Goal: Task Accomplishment & Management: Complete application form

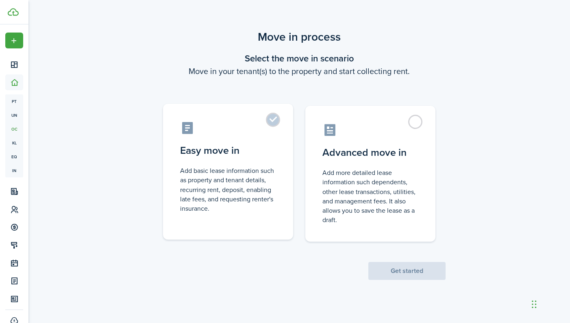
click at [271, 118] on label "Easy move in Add basic lease information such as property and tenant details, r…" at bounding box center [228, 172] width 130 height 136
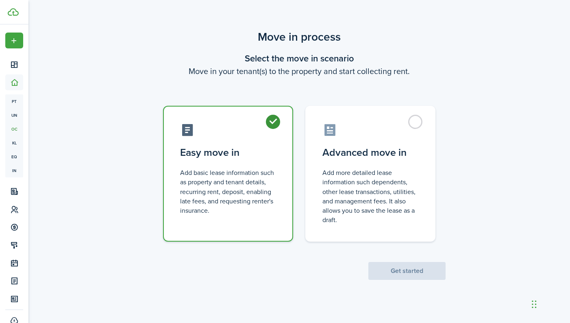
radio input "true"
click at [398, 269] on button "Get started" at bounding box center [406, 271] width 77 height 18
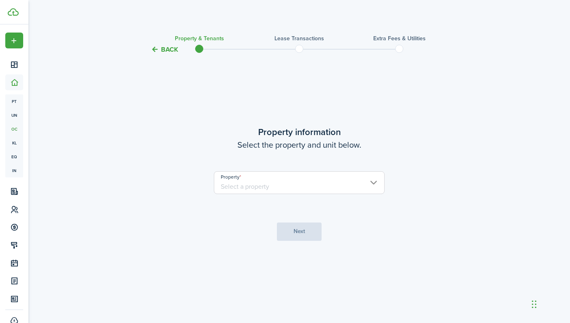
click at [313, 182] on input "Property" at bounding box center [299, 182] width 171 height 23
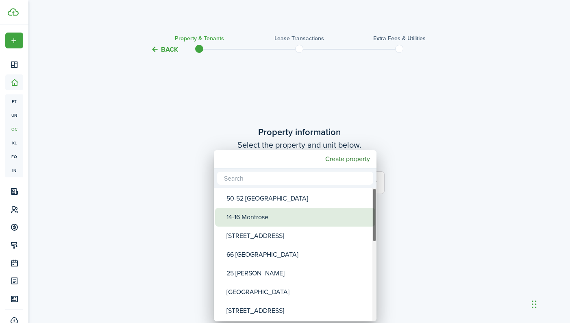
click at [268, 219] on div "14-16 Montrose" at bounding box center [298, 217] width 144 height 19
type input "14-16 Montrose"
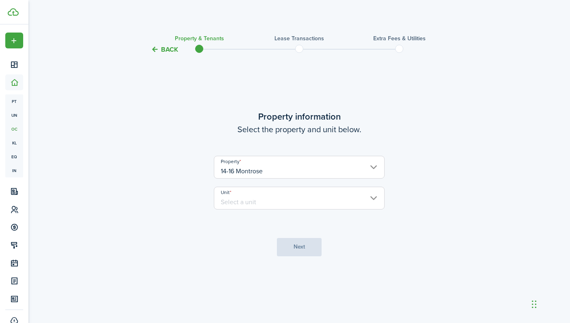
click at [259, 198] on input "Unit" at bounding box center [299, 197] width 171 height 23
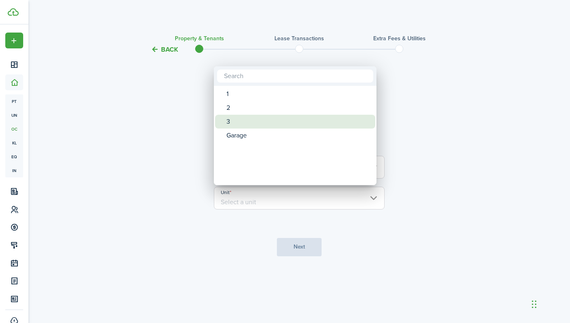
click at [238, 122] on div "3" at bounding box center [298, 122] width 144 height 14
type input "3"
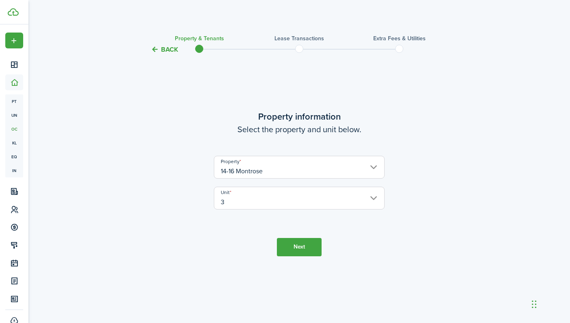
click at [297, 247] on button "Next" at bounding box center [299, 247] width 45 height 18
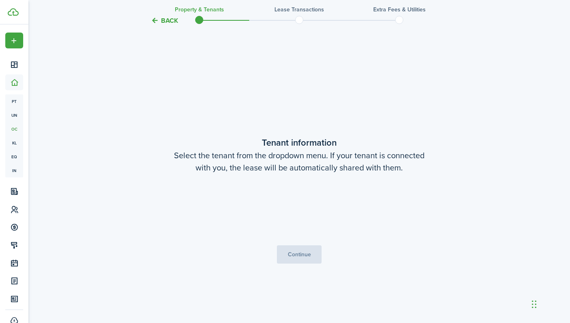
scroll to position [268, 0]
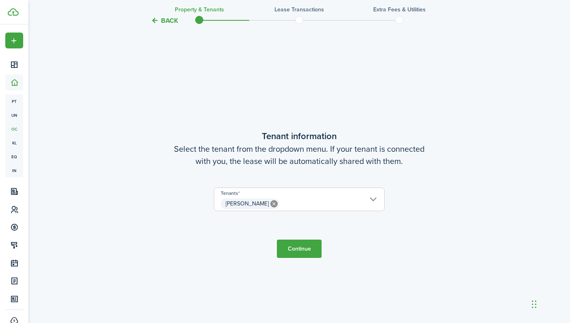
click at [375, 198] on span "[PERSON_NAME]" at bounding box center [299, 204] width 170 height 14
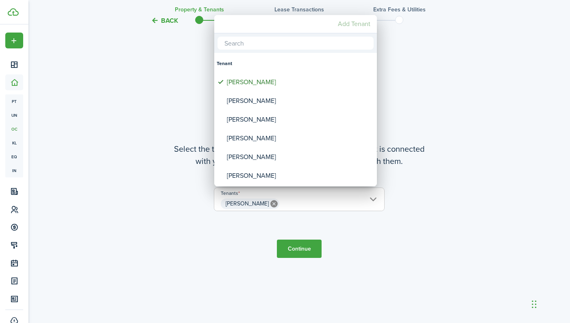
click at [353, 23] on mbsc-button "Add Tenant" at bounding box center [353, 24] width 39 height 15
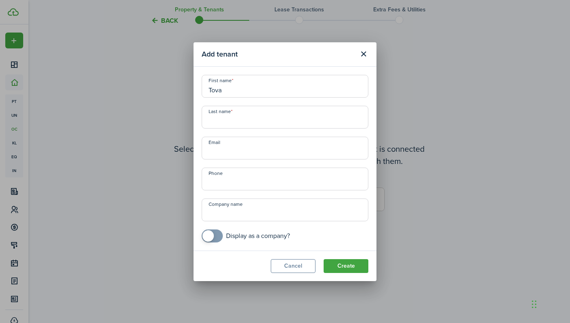
type input "Tova"
type input "[PERSON_NAME]"
paste input "[EMAIL_ADDRESS][DOMAIN_NAME]"
type input "[EMAIL_ADDRESS][DOMAIN_NAME]"
click at [355, 265] on button "Create" at bounding box center [345, 266] width 45 height 14
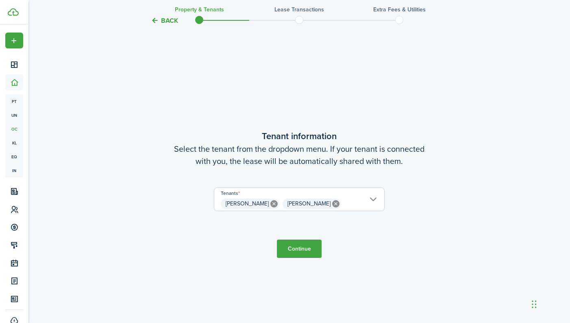
click at [377, 199] on span "[PERSON_NAME] [PERSON_NAME]" at bounding box center [299, 204] width 170 height 14
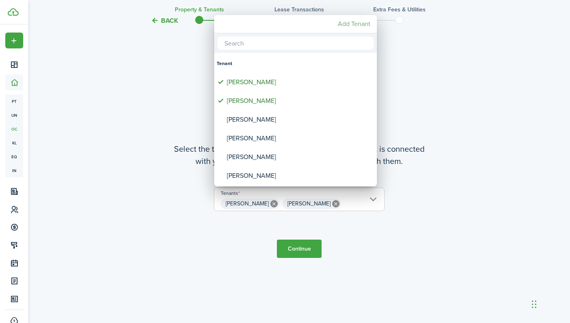
click at [361, 20] on mbsc-button "Add Tenant" at bounding box center [353, 24] width 39 height 15
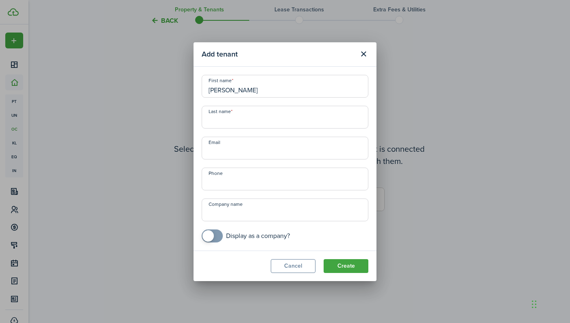
type input "[PERSON_NAME]"
paste input "[EMAIL_ADDRESS][DOMAIN_NAME]"
type input "[EMAIL_ADDRESS][DOMAIN_NAME]"
click at [356, 264] on button "Create" at bounding box center [345, 266] width 45 height 14
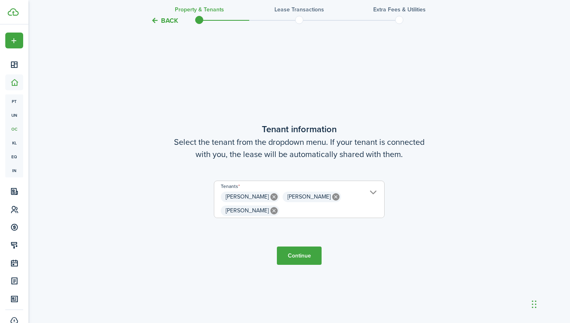
click at [301, 257] on button "Continue" at bounding box center [299, 255] width 45 height 18
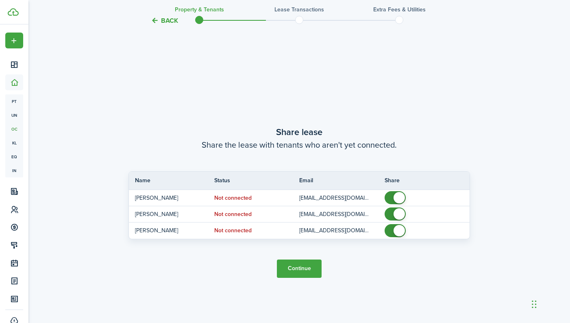
scroll to position [591, 0]
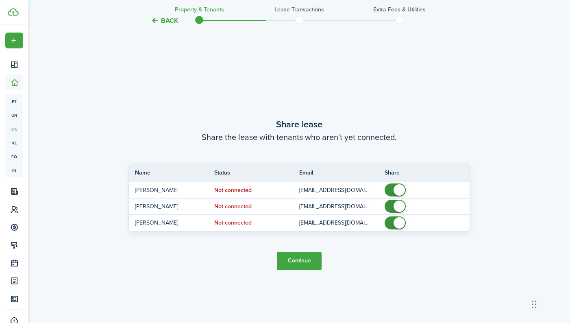
click at [290, 258] on button "Continue" at bounding box center [299, 260] width 45 height 18
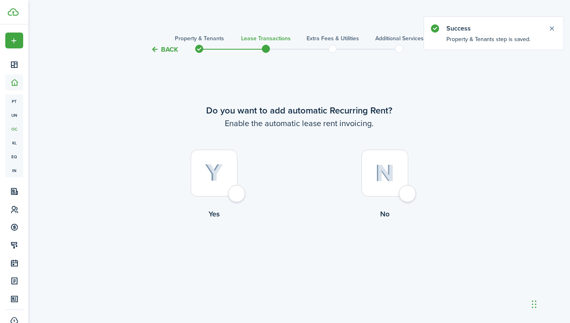
click at [237, 192] on div at bounding box center [214, 173] width 47 height 47
radio input "true"
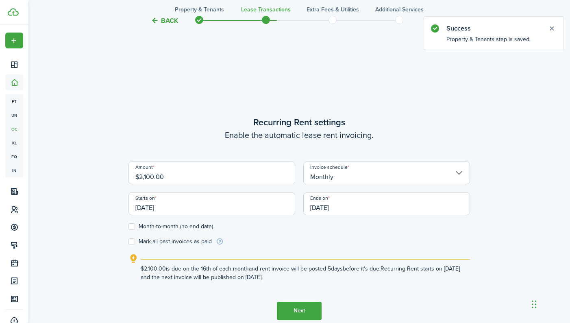
scroll to position [268, 0]
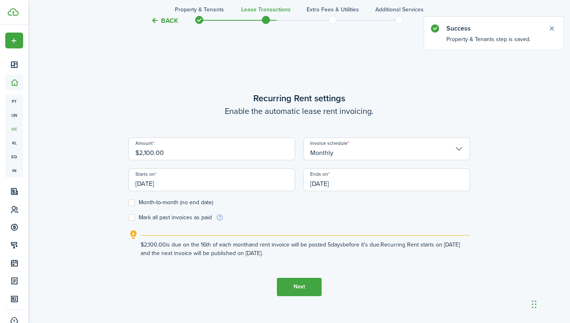
click at [185, 154] on input "$2,100.00" at bounding box center [211, 148] width 167 height 23
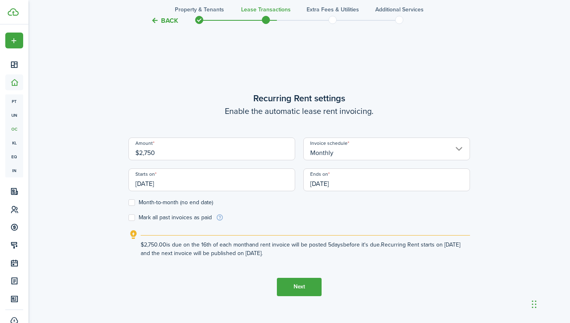
click at [183, 185] on input "[DATE]" at bounding box center [211, 179] width 167 height 23
type input "$2,750.00"
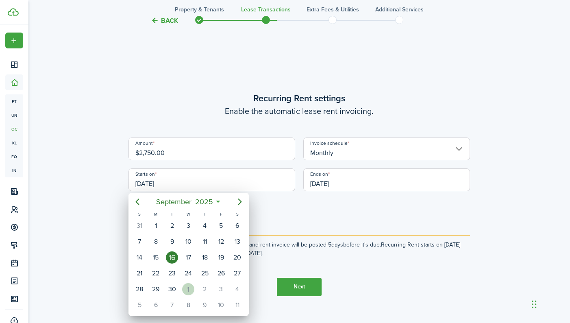
click at [182, 286] on div "[DATE]" at bounding box center [188, 288] width 16 height 15
type input "[DATE]"
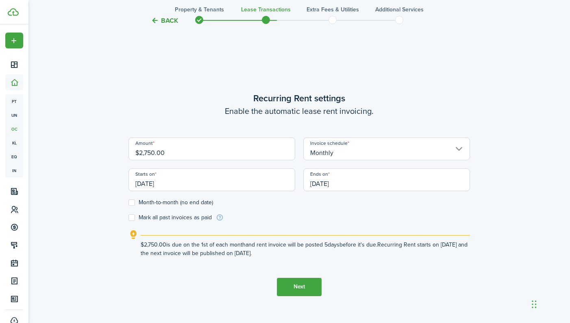
click at [351, 181] on input "[DATE]" at bounding box center [386, 179] width 167 height 23
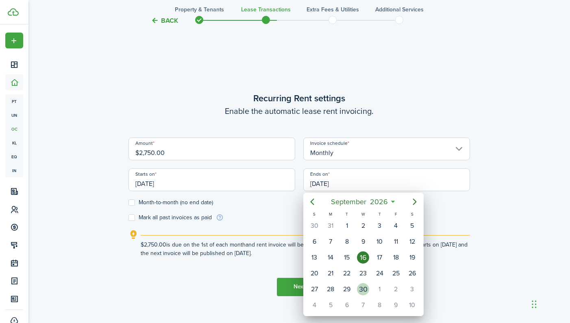
click at [364, 286] on div "30" at bounding box center [363, 289] width 12 height 12
type input "[DATE]"
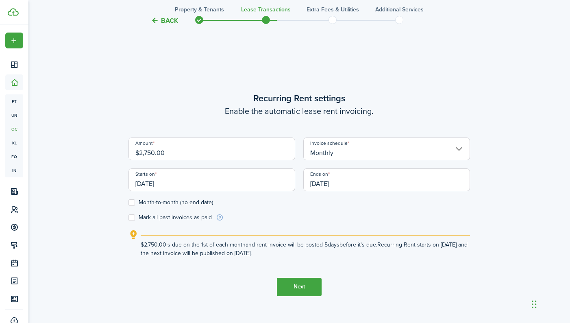
click at [296, 286] on button "Next" at bounding box center [299, 286] width 45 height 18
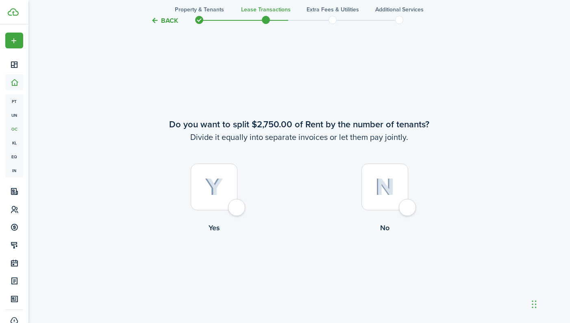
scroll to position [591, 0]
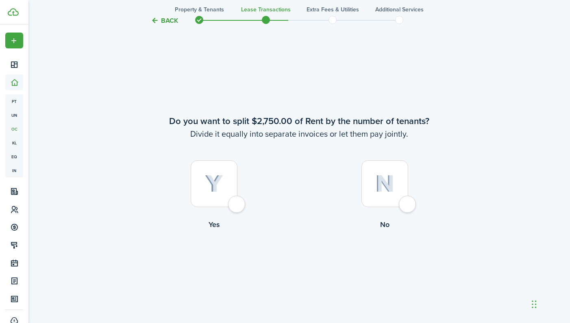
click at [405, 203] on div at bounding box center [384, 183] width 47 height 47
radio input "true"
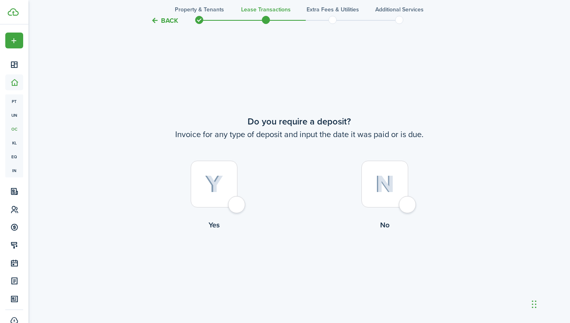
scroll to position [913, 0]
click at [234, 204] on div at bounding box center [214, 183] width 47 height 47
radio input "true"
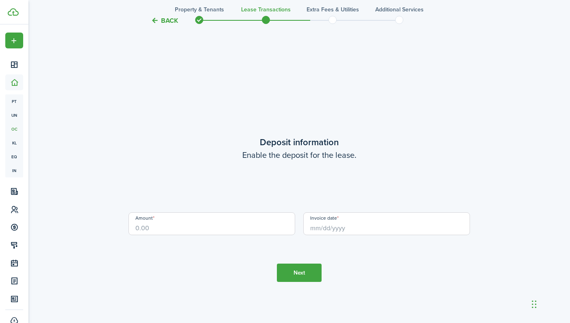
scroll to position [1236, 0]
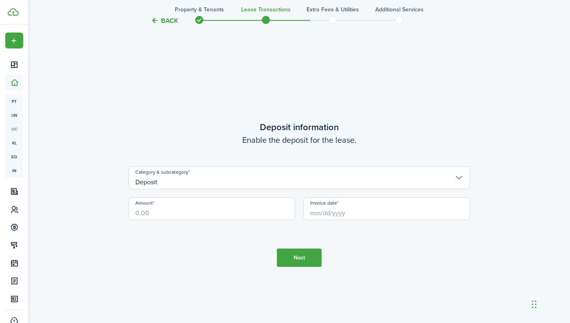
click at [219, 215] on input "Amount" at bounding box center [211, 208] width 167 height 23
click at [340, 211] on input "Invoice date" at bounding box center [386, 208] width 167 height 23
type input "$2,750.00"
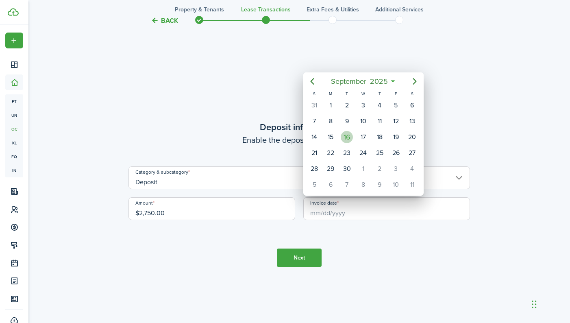
click at [350, 133] on div "16" at bounding box center [346, 137] width 12 height 12
type input "[DATE]"
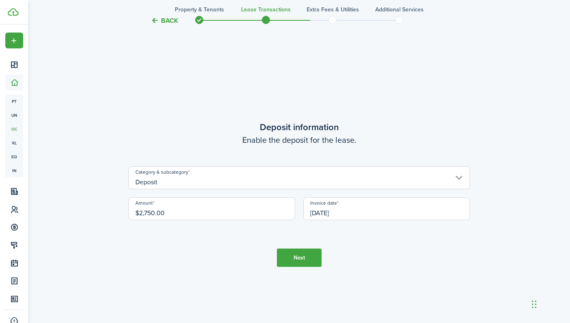
click at [302, 258] on button "Next" at bounding box center [299, 257] width 45 height 18
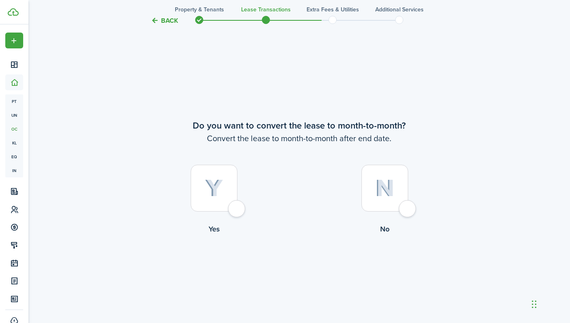
scroll to position [1559, 0]
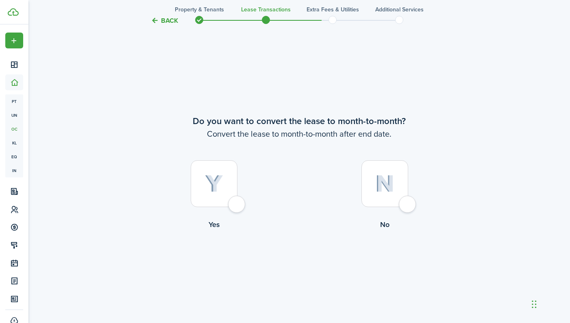
click at [403, 206] on div at bounding box center [384, 183] width 47 height 47
radio input "true"
click at [299, 266] on button "Continue" at bounding box center [299, 263] width 45 height 18
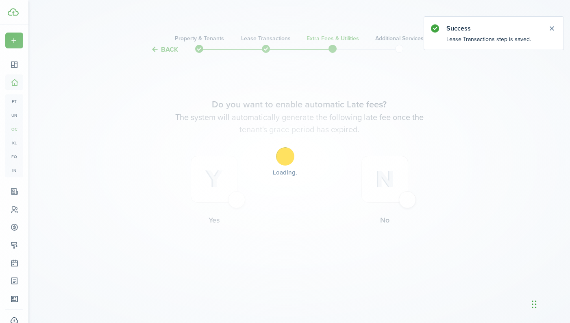
scroll to position [0, 0]
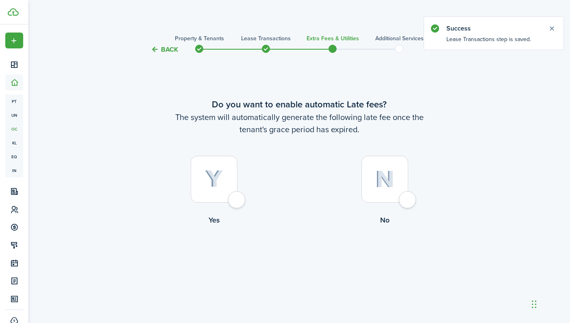
click at [237, 198] on div at bounding box center [214, 179] width 47 height 47
radio input "true"
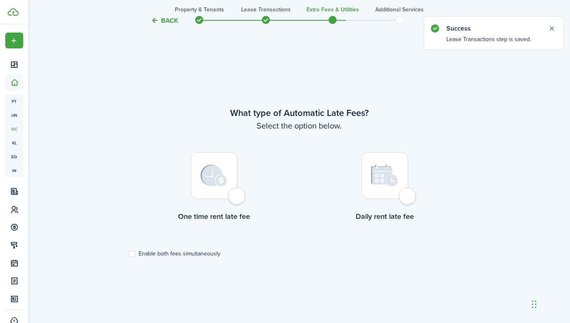
scroll to position [268, 0]
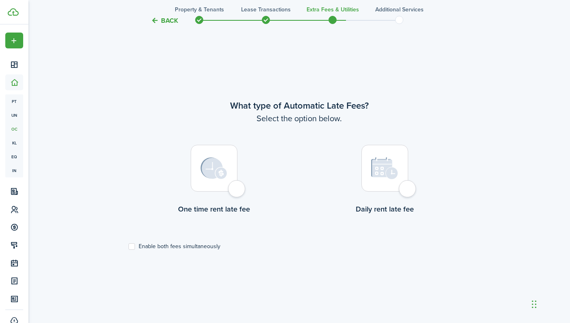
click at [237, 191] on div at bounding box center [214, 168] width 47 height 47
radio input "true"
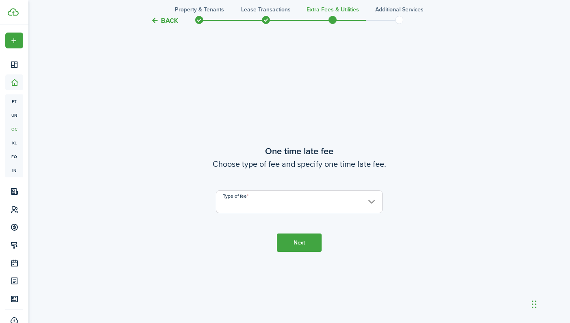
scroll to position [591, 0]
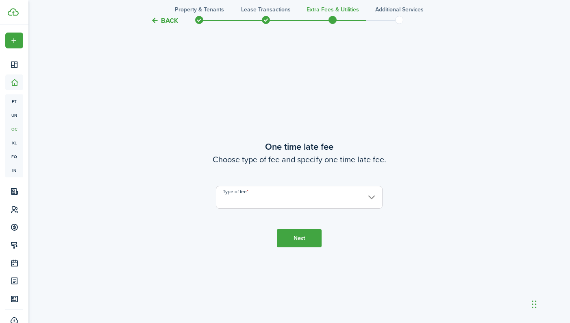
click at [245, 196] on input "Type of fee" at bounding box center [299, 197] width 167 height 23
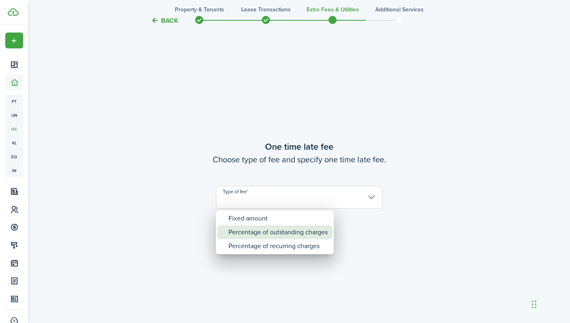
click at [252, 234] on div "Percentage of outstanding charges" at bounding box center [277, 232] width 99 height 14
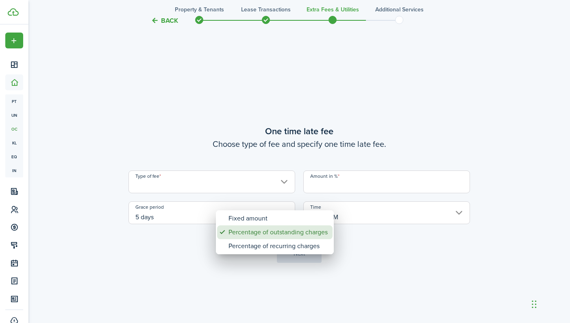
type input "Percentage of outstanding charges"
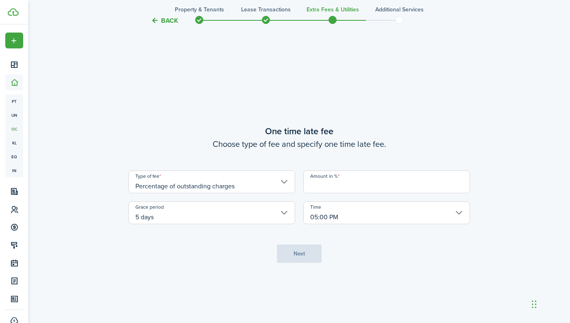
click at [227, 216] on input "5 days" at bounding box center [211, 212] width 167 height 23
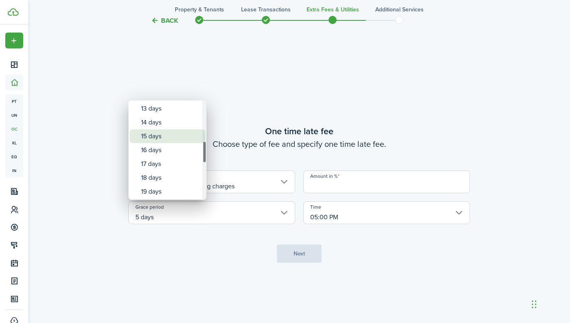
click at [161, 137] on div "15 days" at bounding box center [170, 136] width 59 height 14
type input "15 days"
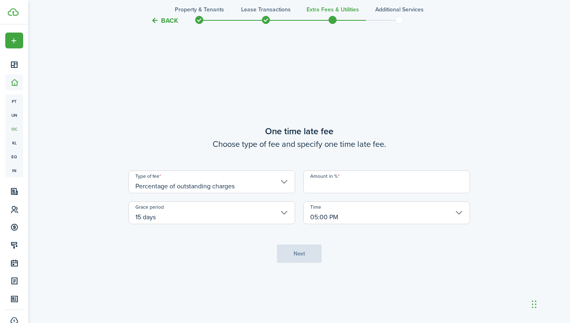
click at [334, 186] on input "Amount in %" at bounding box center [386, 181] width 167 height 23
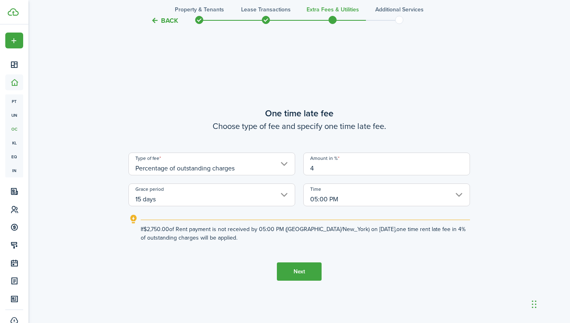
type input "4"
click at [297, 273] on button "Next" at bounding box center [299, 271] width 45 height 18
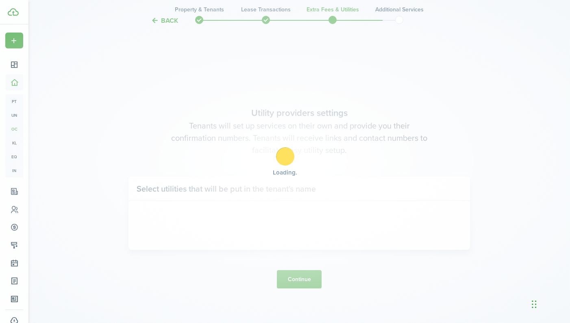
scroll to position [913, 0]
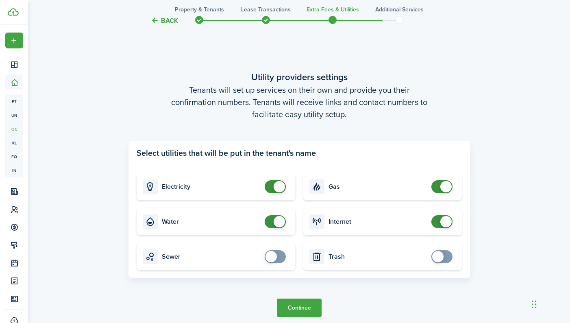
checkbox input "false"
click at [277, 221] on span at bounding box center [278, 221] width 11 height 11
checkbox input "true"
click at [438, 254] on span at bounding box center [437, 256] width 11 height 11
click at [301, 308] on button "Continue" at bounding box center [299, 307] width 45 height 18
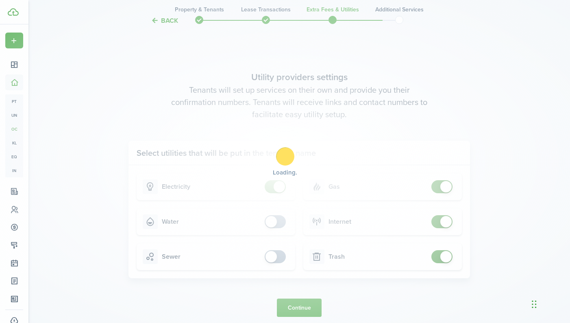
scroll to position [0, 0]
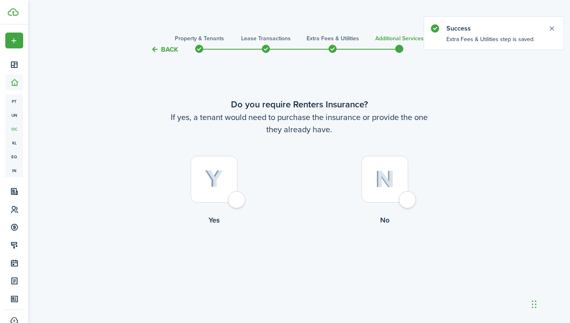
click at [406, 198] on div at bounding box center [384, 179] width 47 height 47
radio input "true"
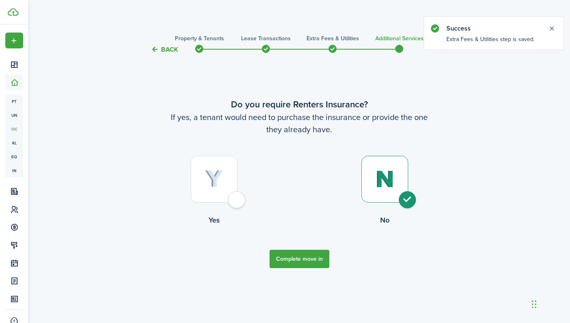
click at [308, 260] on button "Complete move in" at bounding box center [299, 258] width 60 height 18
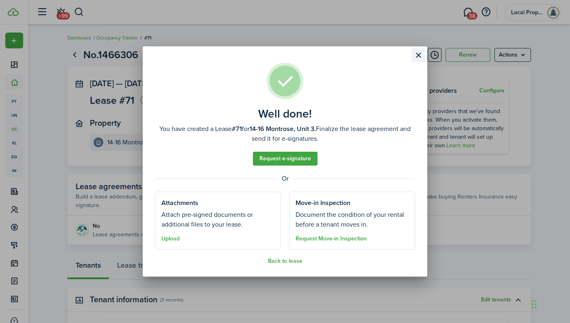
click at [420, 54] on button "Close modal" at bounding box center [418, 55] width 14 height 14
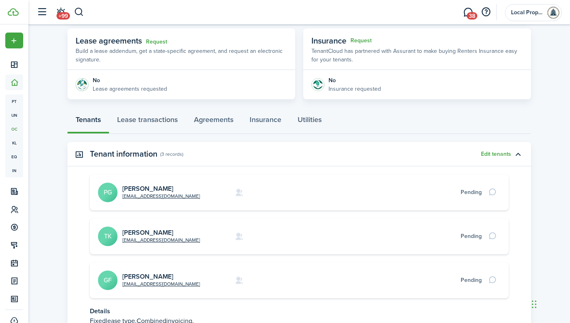
scroll to position [184, 0]
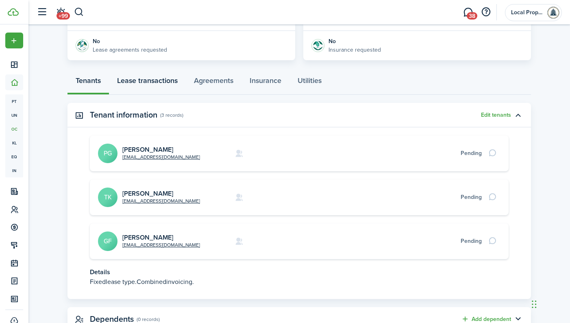
click at [144, 80] on link "Lease transactions" at bounding box center [147, 82] width 77 height 24
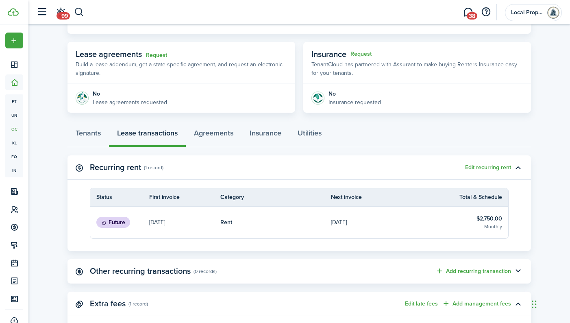
scroll to position [128, 0]
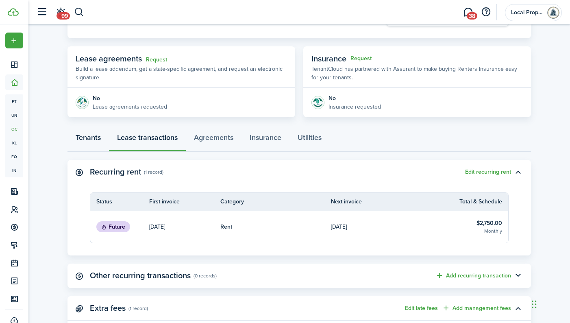
click at [89, 134] on link "Tenants" at bounding box center [87, 139] width 41 height 24
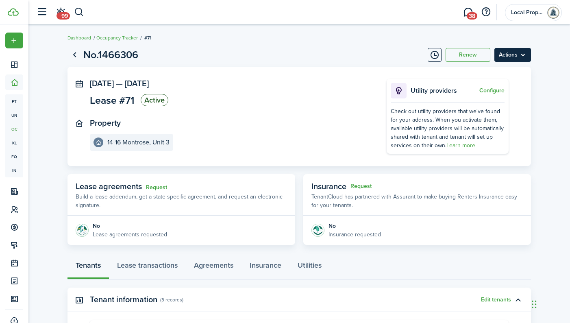
click at [524, 48] on menu-btn "Actions" at bounding box center [512, 55] width 37 height 14
click at [72, 39] on link "Dashboard" at bounding box center [79, 37] width 24 height 7
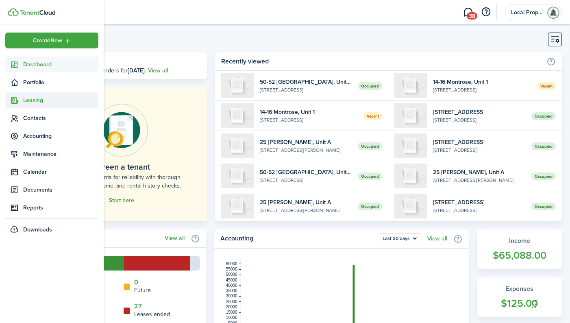
click at [27, 97] on span "Leasing" at bounding box center [60, 100] width 75 height 9
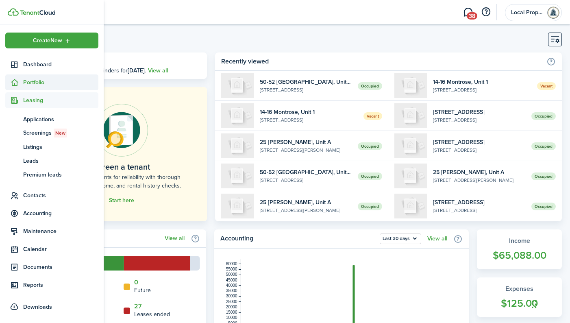
click at [30, 80] on span "Portfolio" at bounding box center [60, 82] width 75 height 9
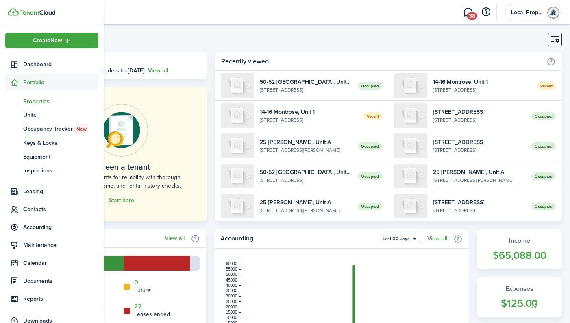
click at [31, 101] on span "Properties" at bounding box center [60, 101] width 75 height 9
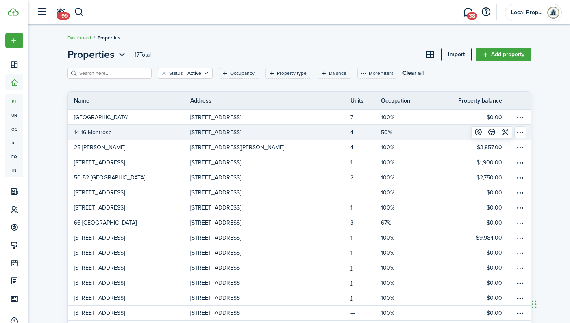
click at [100, 129] on p "14-16 Montrose" at bounding box center [93, 132] width 38 height 9
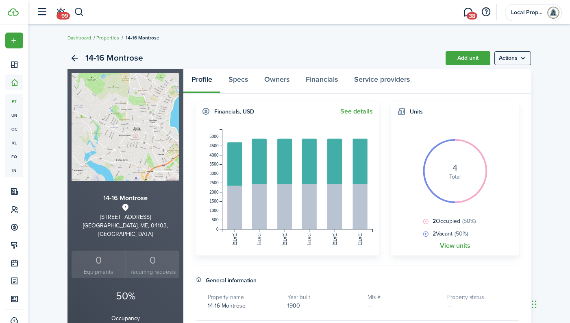
click at [110, 40] on link "Properties" at bounding box center [107, 37] width 23 height 7
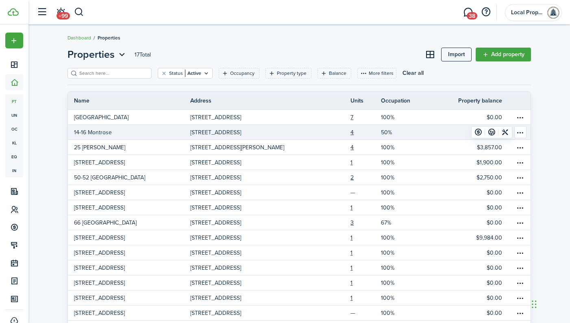
click at [519, 132] on table-menu-btn-icon "Open menu" at bounding box center [520, 132] width 12 height 12
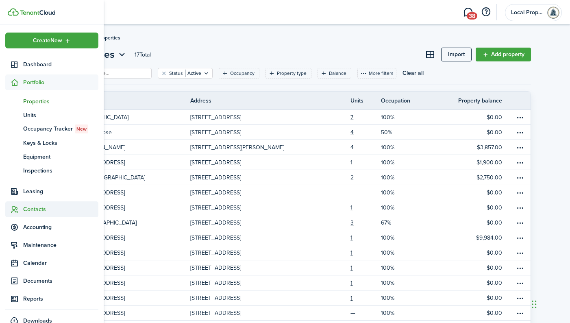
click at [35, 212] on span "Contacts" at bounding box center [60, 209] width 75 height 9
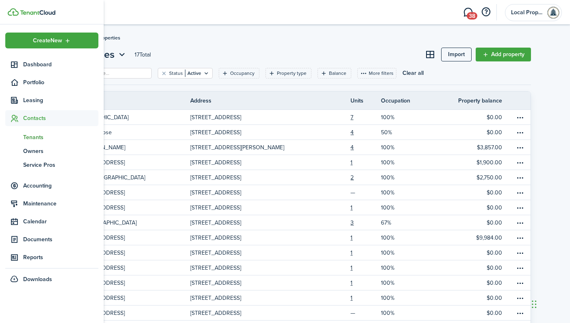
click at [37, 136] on span "Tenants" at bounding box center [60, 137] width 75 height 9
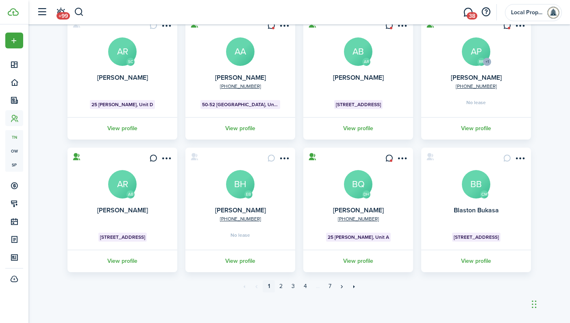
scroll to position [208, 0]
click at [329, 284] on link "7" at bounding box center [329, 286] width 12 height 12
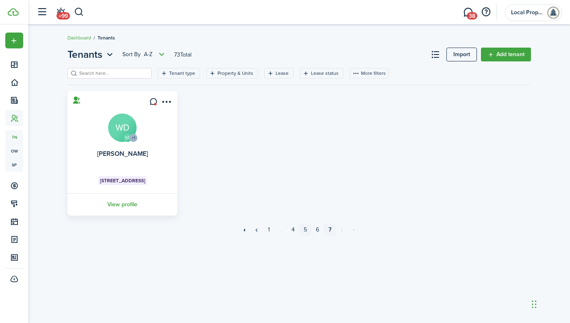
click at [306, 228] on link "5" at bounding box center [305, 229] width 12 height 12
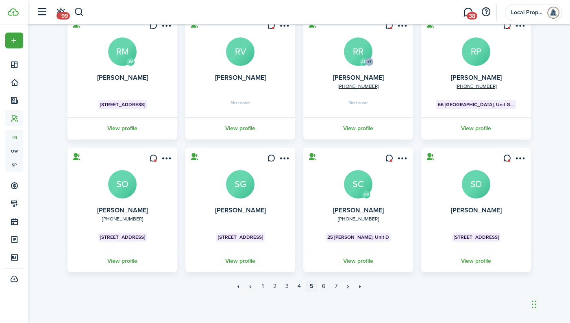
scroll to position [208, 0]
click at [325, 285] on link "6" at bounding box center [323, 286] width 12 height 12
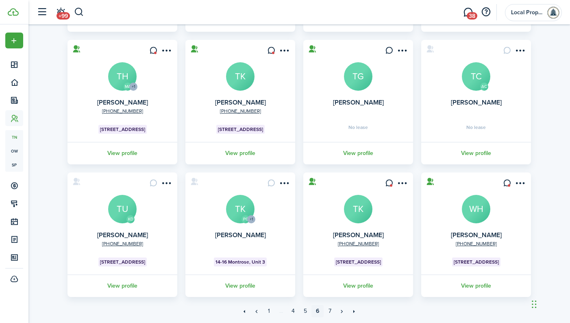
scroll to position [184, 0]
click at [241, 213] on avatar-text "TK" at bounding box center [240, 209] width 28 height 28
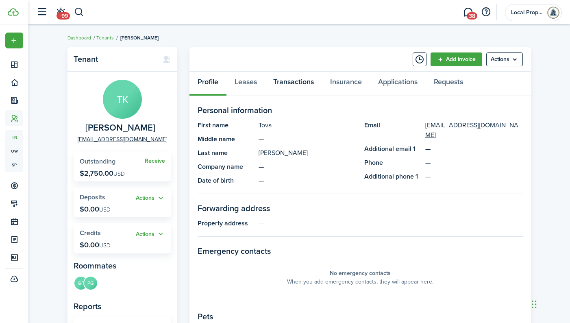
click at [290, 79] on link "Transactions" at bounding box center [293, 84] width 57 height 24
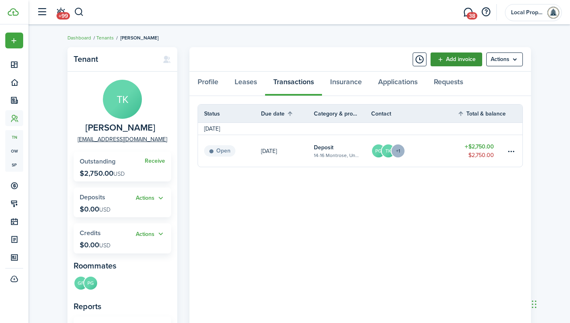
click at [452, 55] on link "Add invoice" at bounding box center [456, 59] width 52 height 14
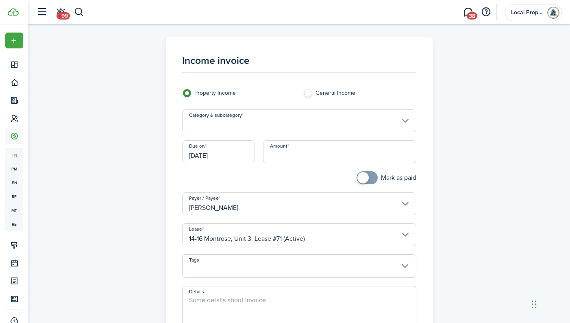
click at [249, 123] on input "Category & subcategory" at bounding box center [299, 120] width 234 height 23
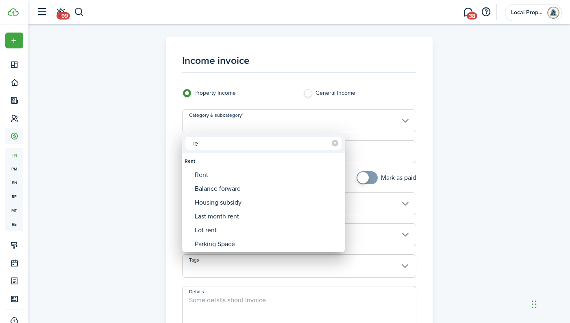
type input "r"
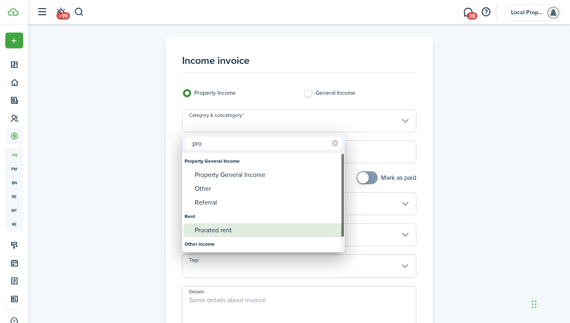
type input "pro"
click at [227, 228] on div "Prorated rent" at bounding box center [267, 230] width 144 height 14
type input "Rent / Prorated rent"
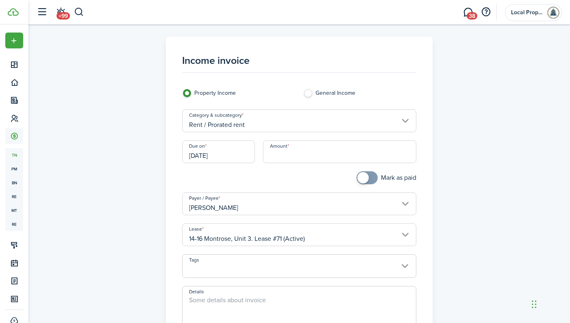
click at [288, 154] on input "Amount" at bounding box center [340, 151] width 154 height 23
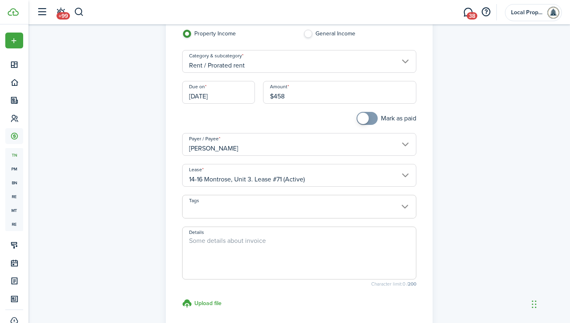
scroll to position [65, 0]
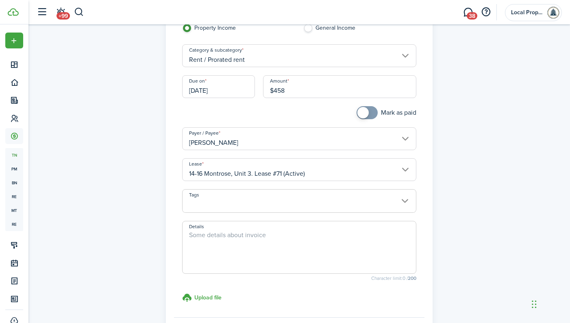
click at [404, 135] on input "[PERSON_NAME]" at bounding box center [299, 138] width 234 height 23
type input "$458.00"
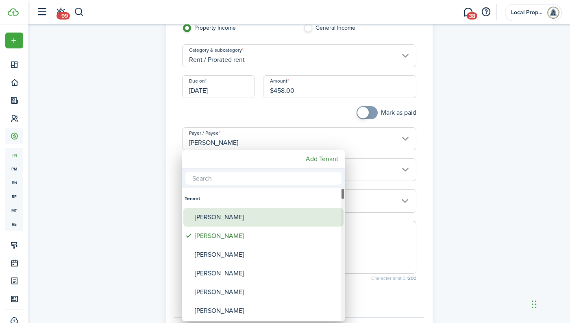
click at [221, 212] on div "[PERSON_NAME]" at bounding box center [267, 217] width 144 height 19
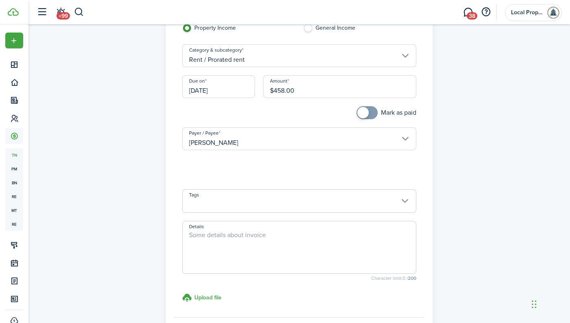
click at [405, 141] on input "[PERSON_NAME]" at bounding box center [299, 138] width 234 height 23
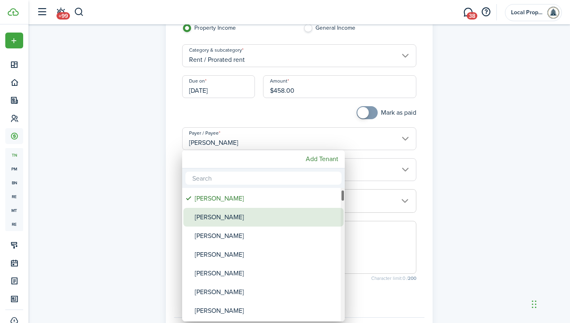
click at [234, 218] on div "[PERSON_NAME]" at bounding box center [267, 217] width 144 height 19
type input "[PERSON_NAME]"
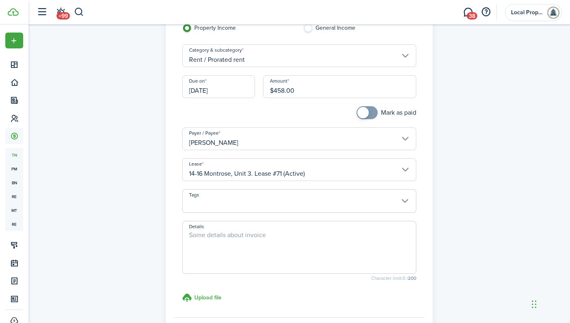
click at [400, 139] on input "[PERSON_NAME]" at bounding box center [299, 138] width 234 height 23
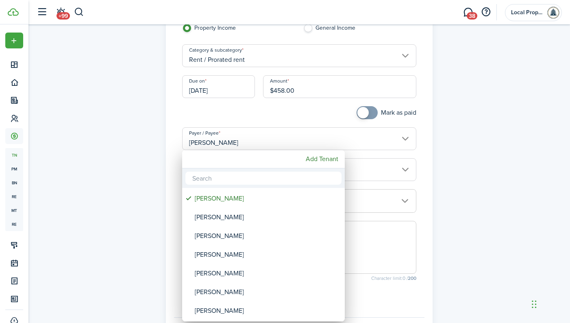
click at [117, 200] on div at bounding box center [285, 161] width 700 height 453
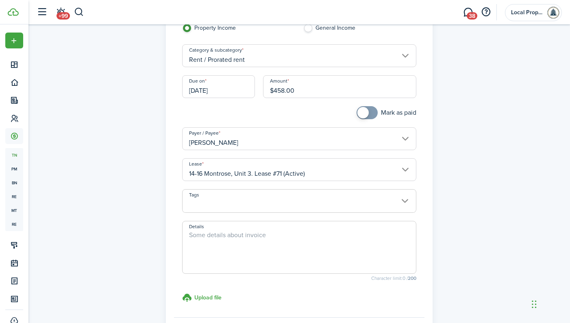
click at [210, 203] on span at bounding box center [299, 205] width 234 height 14
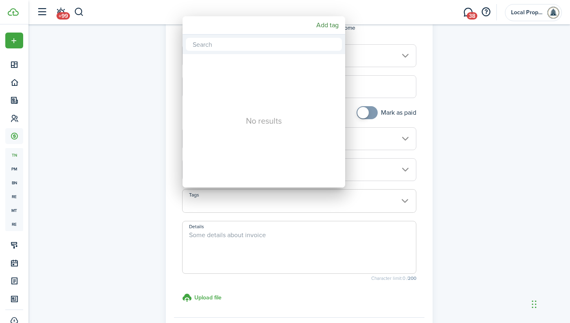
click at [119, 193] on div at bounding box center [285, 161] width 700 height 453
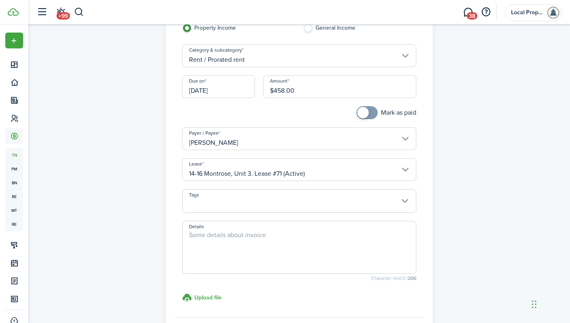
click at [200, 234] on textarea "Details" at bounding box center [299, 249] width 234 height 39
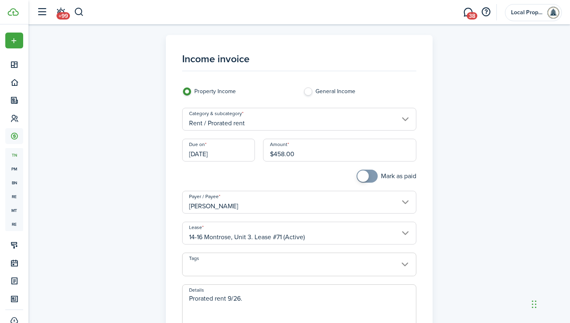
scroll to position [0, 0]
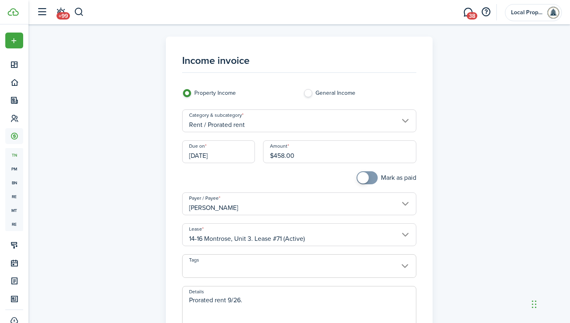
click at [221, 152] on input "[DATE]" at bounding box center [218, 151] width 73 height 23
type textarea "Prorated rent 9/26."
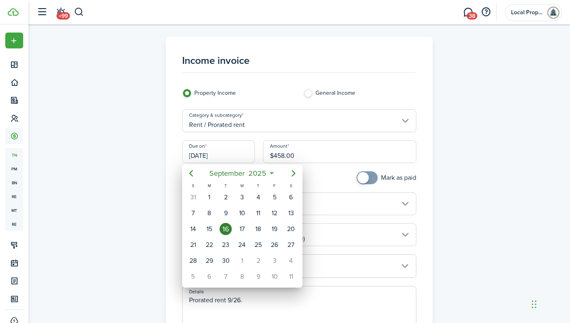
click at [132, 195] on div at bounding box center [285, 161] width 700 height 453
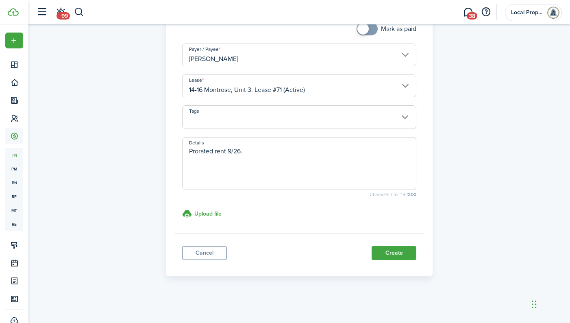
scroll to position [148, 0]
click at [405, 251] on button "Create" at bounding box center [393, 253] width 45 height 14
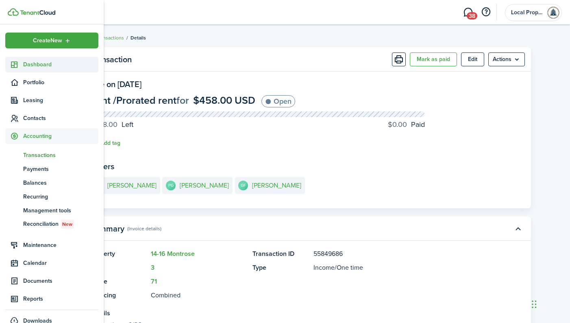
click at [46, 63] on span "Dashboard" at bounding box center [60, 64] width 75 height 9
